Goal: Find specific page/section: Find specific page/section

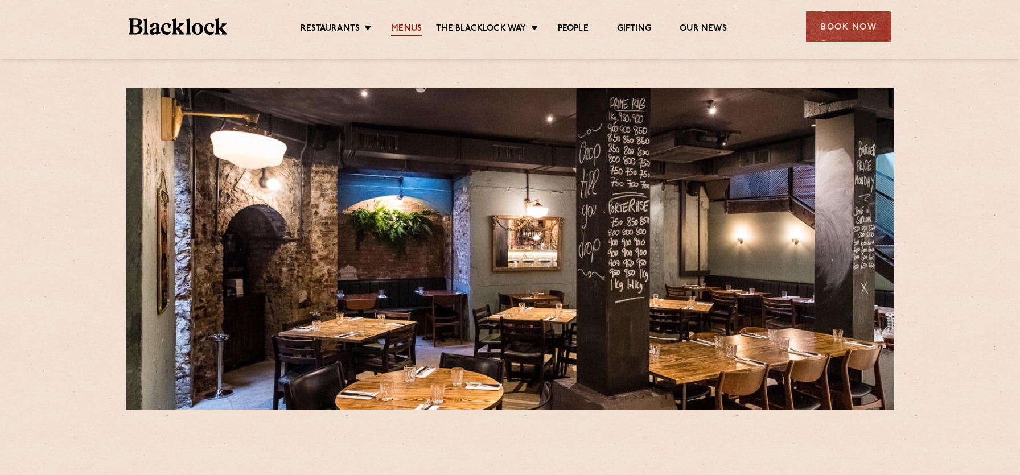
click at [410, 27] on link "Menus" at bounding box center [406, 29] width 31 height 13
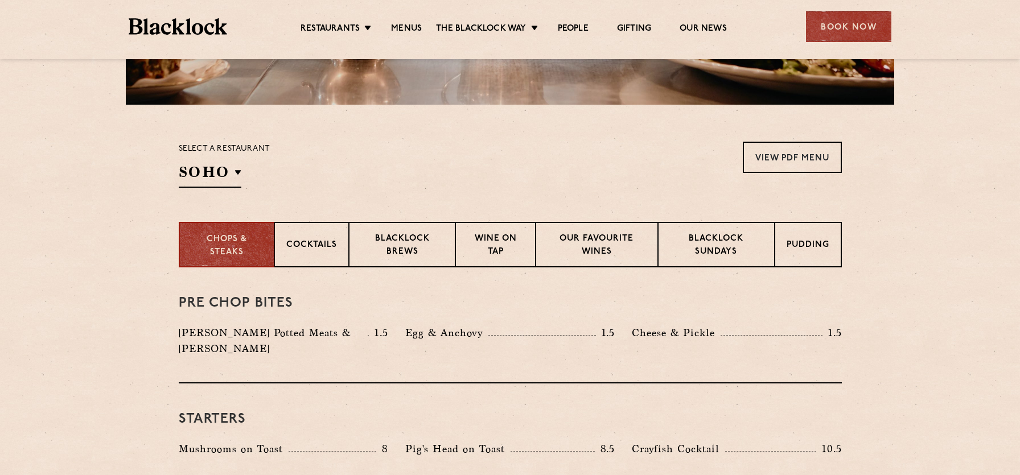
scroll to position [314, 0]
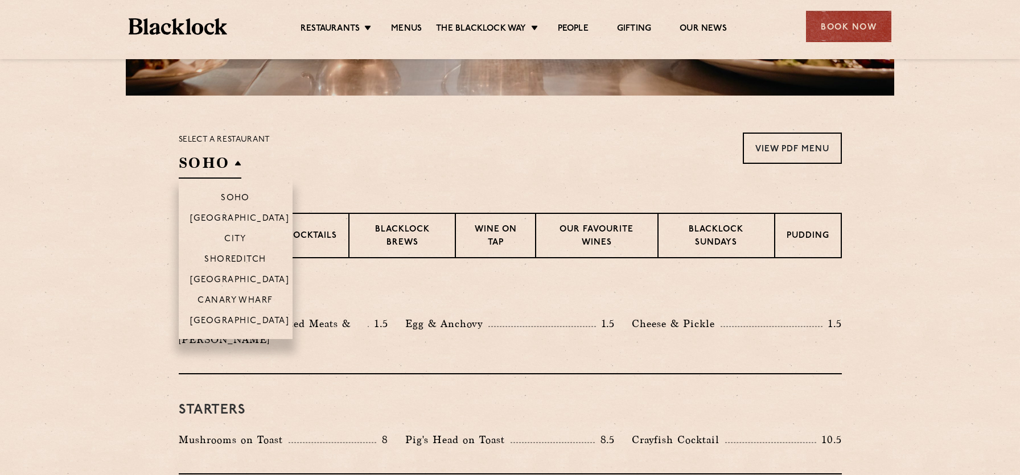
click at [236, 162] on h2 "SOHO" at bounding box center [210, 166] width 63 height 26
click at [235, 237] on p "City" at bounding box center [235, 240] width 22 height 11
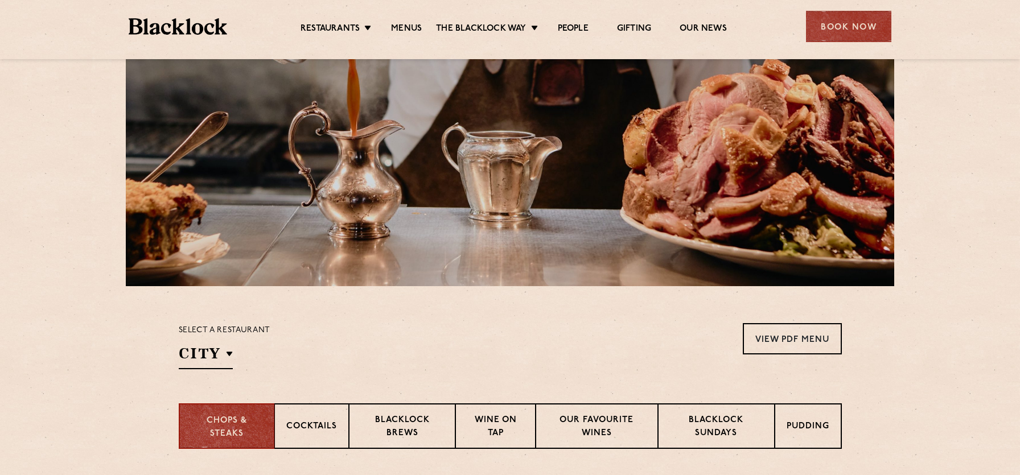
scroll to position [0, 0]
